Goal: Task Accomplishment & Management: Use online tool/utility

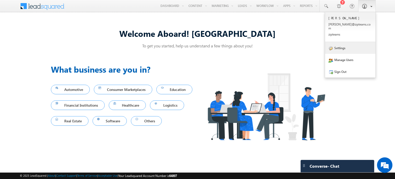
click at [336, 47] on link "Settings" at bounding box center [350, 48] width 50 height 12
click at [338, 45] on link "Settings" at bounding box center [350, 48] width 50 height 12
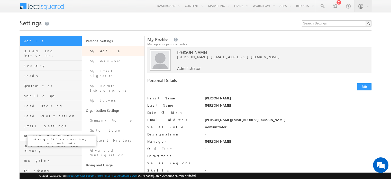
click at [40, 133] on span "API and Webhooks" at bounding box center [52, 135] width 57 height 5
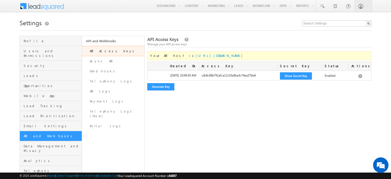
click at [114, 50] on link "API Access Keys" at bounding box center [113, 51] width 62 height 10
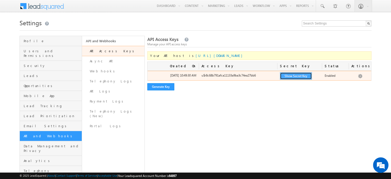
click at [293, 78] on button "Show Secret Key" at bounding box center [296, 75] width 32 height 7
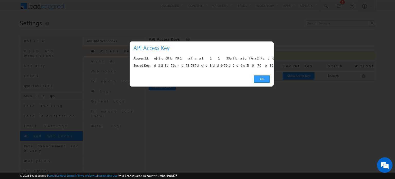
click at [195, 55] on div "u$r8c68b791afca11133a9ba3c74ea27bb6" at bounding box center [210, 58] width 113 height 7
click at [196, 56] on div "u$r8c68b791afca11133a9ba3c74ea27bb6" at bounding box center [210, 58] width 113 height 7
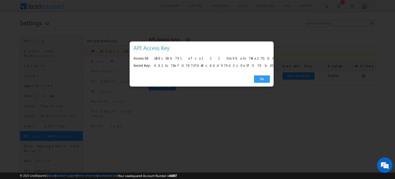
click at [184, 64] on div "d823c76efd78737d4dc8dd979d2c9e5f070b302d" at bounding box center [210, 65] width 113 height 7
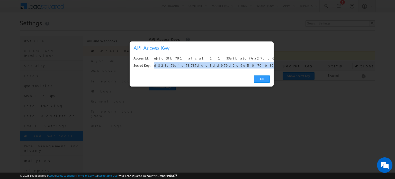
click at [184, 64] on div "d823c76efd78737d4dc8dd979d2c9e5f070b302d" at bounding box center [210, 65] width 113 height 7
copy div "d823c76efd78737d4dc8dd979d2c9e5f070b302d"
click at [258, 79] on link "Ok" at bounding box center [262, 78] width 16 height 7
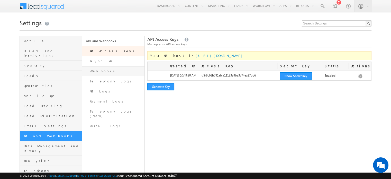
click at [122, 74] on link "Webhooks" at bounding box center [113, 71] width 62 height 10
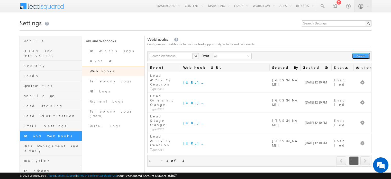
click at [359, 55] on button "Create" at bounding box center [361, 56] width 18 height 6
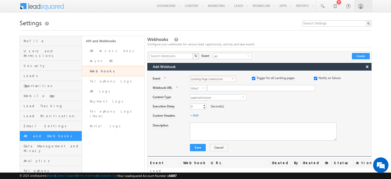
click at [205, 79] on span "Landing Page Submission" at bounding box center [211, 79] width 42 height 6
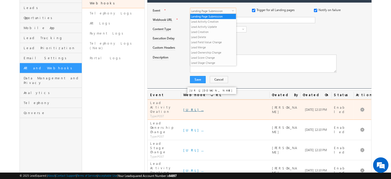
click at [188, 107] on link "[URL]..." at bounding box center [193, 109] width 20 height 4
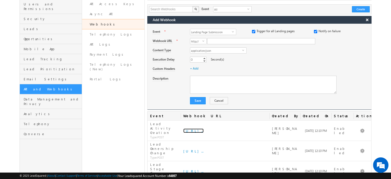
scroll to position [46, 0]
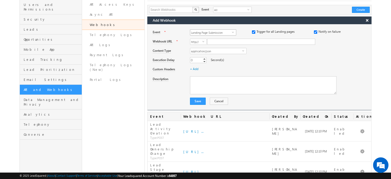
click at [217, 33] on span "Landing Page Submission" at bounding box center [211, 33] width 42 height 6
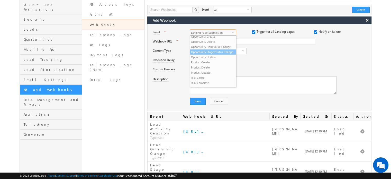
click at [216, 54] on li "Opportunity Stage/Status Change" at bounding box center [213, 51] width 46 height 5
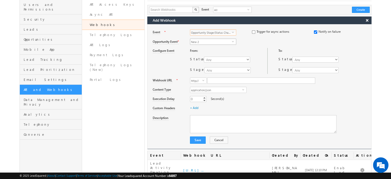
click at [219, 42] on span "New 2" at bounding box center [211, 42] width 42 height 6
click at [214, 52] on li "Opportunity" at bounding box center [213, 52] width 46 height 5
click at [254, 33] on input "checkbox" at bounding box center [253, 31] width 3 height 3
checkbox input "true"
click at [226, 80] on input "Webhook URL" at bounding box center [261, 80] width 108 height 6
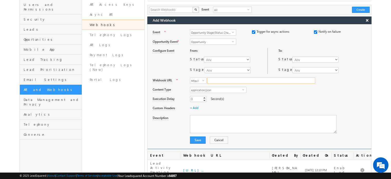
paste input "[URL][DOMAIN_NAME]"
type input "7s7qg3wzlg.execute-api.ap-south-1.amazonaws.com/develop/ingestion/crm-events"
click at [261, 96] on div "0 0 Increment Decrement Second(s)" at bounding box center [280, 99] width 181 height 7
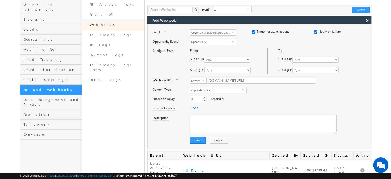
click at [266, 97] on div "0 0 Increment Decrement Second(s)" at bounding box center [280, 99] width 181 height 7
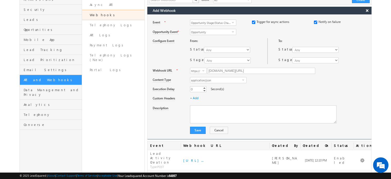
scroll to position [57, 0]
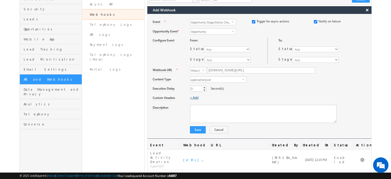
click at [194, 97] on link "+ Add" at bounding box center [194, 97] width 8 height 4
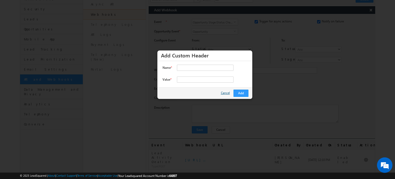
click at [227, 93] on link "Cancel" at bounding box center [226, 93] width 10 height 6
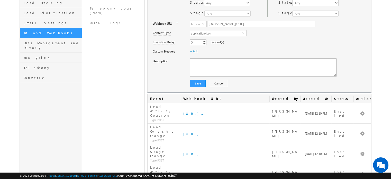
scroll to position [103, 0]
click at [194, 51] on link "+ Add" at bounding box center [194, 51] width 8 height 4
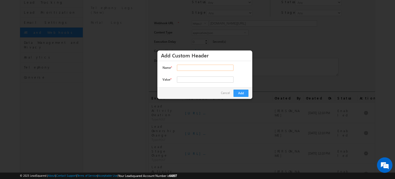
click at [191, 66] on input "Name *" at bounding box center [205, 68] width 57 height 6
type input "x-crm"
click at [194, 82] on input "Value *" at bounding box center [205, 79] width 57 height 6
type input "leadsquared"
click at [236, 91] on button "Add" at bounding box center [241, 93] width 15 height 7
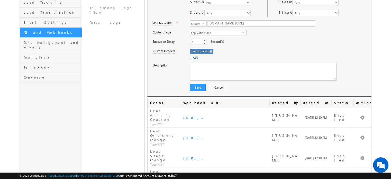
click at [194, 56] on link "+ Add" at bounding box center [194, 58] width 8 height 4
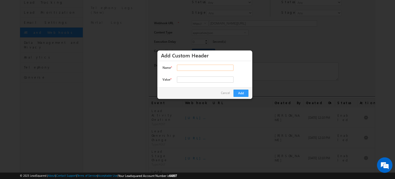
click at [202, 67] on input "Name *" at bounding box center [205, 68] width 57 height 6
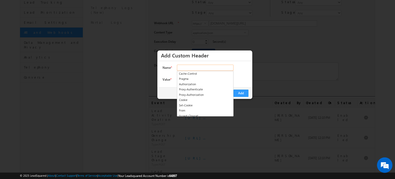
paste input "x-zip-api-key"
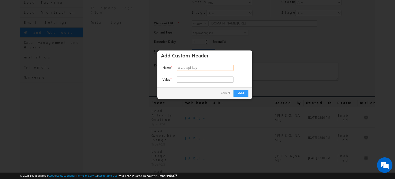
type input "x-zip-api-key"
click at [201, 78] on input "Value *" at bounding box center [205, 79] width 57 height 6
paste input "kbdsfoh79"
type input "kbdsfoh79"
click at [238, 91] on button "Add" at bounding box center [241, 93] width 15 height 7
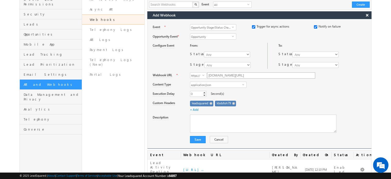
scroll to position [52, 0]
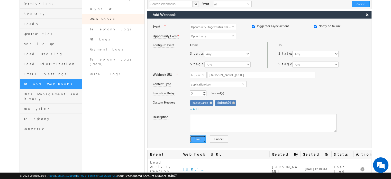
click at [199, 138] on button "Save" at bounding box center [198, 138] width 16 height 7
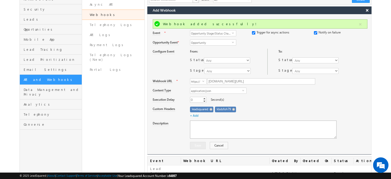
scroll to position [65, 0]
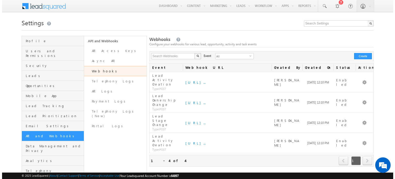
scroll to position [32, 0]
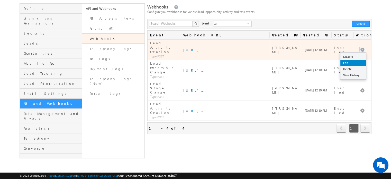
click at [355, 60] on link "Edit" at bounding box center [354, 63] width 26 height 6
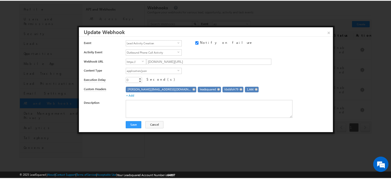
scroll to position [0, 0]
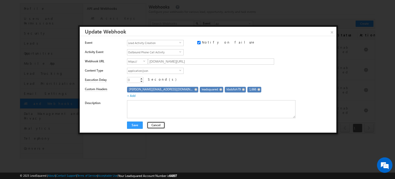
click at [157, 125] on button "Cancel" at bounding box center [156, 124] width 18 height 7
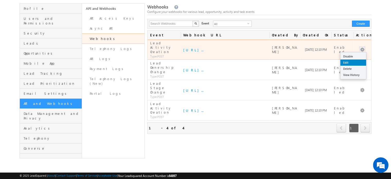
click at [355, 59] on link "Edit" at bounding box center [354, 62] width 26 height 6
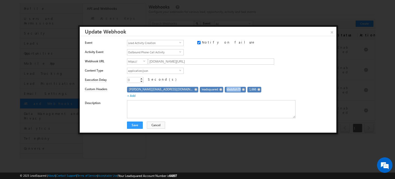
drag, startPoint x: 193, startPoint y: 90, endPoint x: 207, endPoint y: 91, distance: 13.9
click at [225, 91] on div "kbdsfoh79" at bounding box center [235, 90] width 21 height 6
copy span "kbdsfoh79"
click at [156, 126] on button "Cancel" at bounding box center [156, 124] width 18 height 7
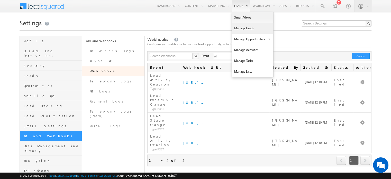
click at [247, 26] on link "Manage Leads" at bounding box center [252, 28] width 41 height 11
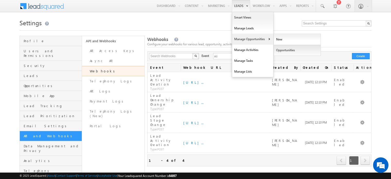
click at [276, 48] on link "Opportunities" at bounding box center [297, 50] width 47 height 11
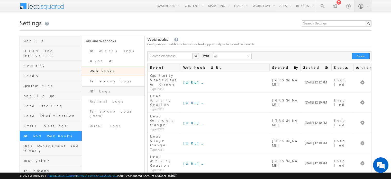
click at [96, 91] on link "API Logs" at bounding box center [113, 91] width 62 height 10
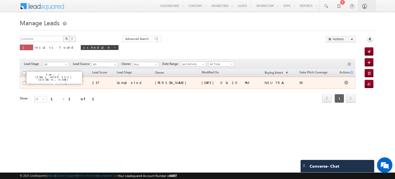
click at [57, 83] on link "Schedule OwnerChange1" at bounding box center [53, 82] width 34 height 4
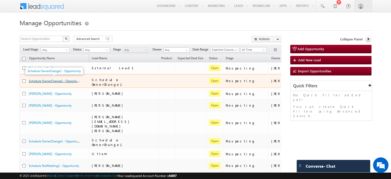
click at [61, 80] on link "Schedule OwnerChange1 - Opportunity" at bounding box center [55, 80] width 53 height 4
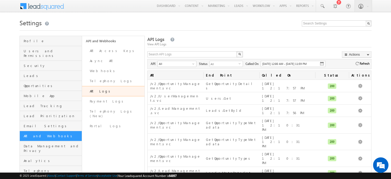
click at [323, 64] on img at bounding box center [322, 63] width 4 height 4
click at [358, 63] on img at bounding box center [357, 63] width 3 height 3
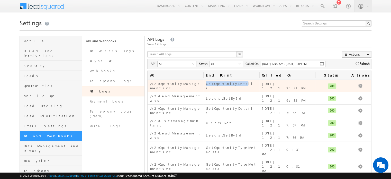
drag, startPoint x: 200, startPoint y: 85, endPoint x: 236, endPoint y: 87, distance: 36.0
click at [236, 87] on tr "/v2/OpportunityManagement.svc GetOpportunityDetails [DATE] 12:19:33 PM 200 View…" at bounding box center [260, 86] width 224 height 12
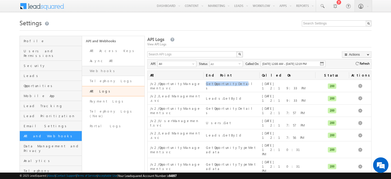
click at [107, 69] on link "Webhooks" at bounding box center [113, 71] width 62 height 10
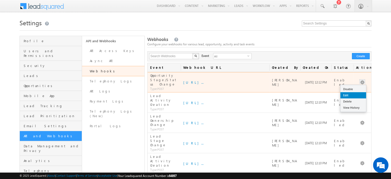
click at [349, 92] on link "Edit" at bounding box center [354, 95] width 26 height 6
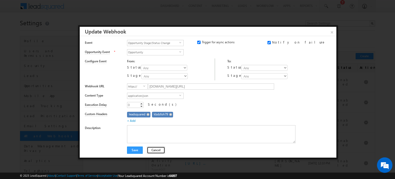
click at [157, 148] on button "Cancel" at bounding box center [156, 149] width 18 height 7
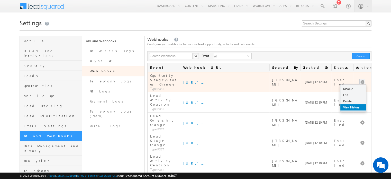
click at [353, 104] on link "View History" at bounding box center [354, 107] width 26 height 6
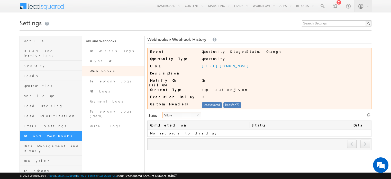
click at [180, 113] on span "Failure" at bounding box center [180, 115] width 34 height 6
click at [176, 119] on li "All" at bounding box center [179, 118] width 38 height 5
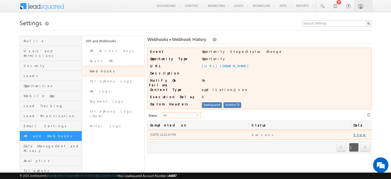
click at [359, 133] on link "Show" at bounding box center [360, 134] width 13 height 4
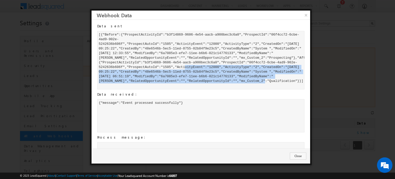
drag, startPoint x: 130, startPoint y: 72, endPoint x: 183, endPoint y: 93, distance: 57.5
click at [183, 89] on div at bounding box center [200, 60] width 207 height 58
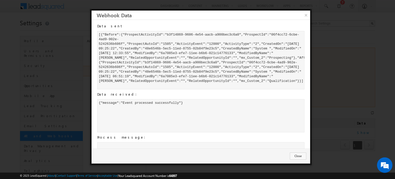
click at [199, 89] on div at bounding box center [200, 60] width 207 height 58
click at [298, 156] on button "Close" at bounding box center [298, 155] width 16 height 7
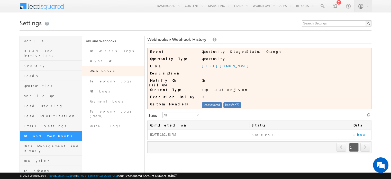
click at [369, 113] on icon at bounding box center [369, 115] width 4 height 4
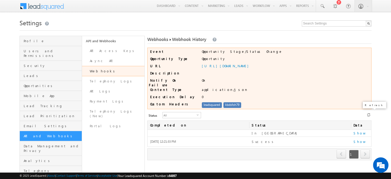
click at [369, 113] on icon at bounding box center [369, 115] width 4 height 4
